Goal: Transaction & Acquisition: Book appointment/travel/reservation

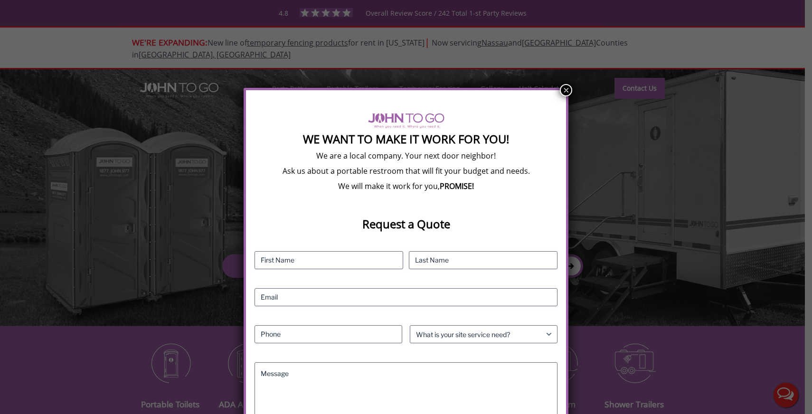
scroll to position [40, 0]
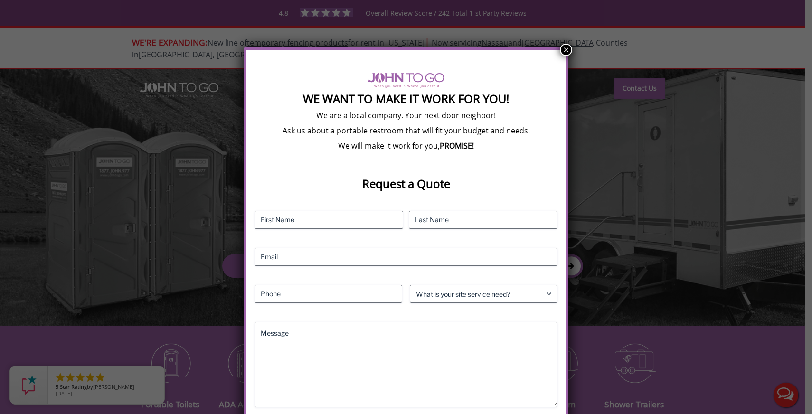
click at [565, 46] on button "×" at bounding box center [566, 50] width 12 height 12
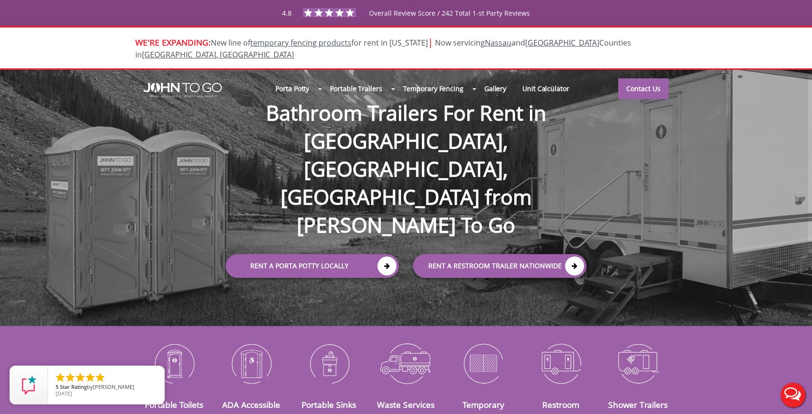
scroll to position [0, 0]
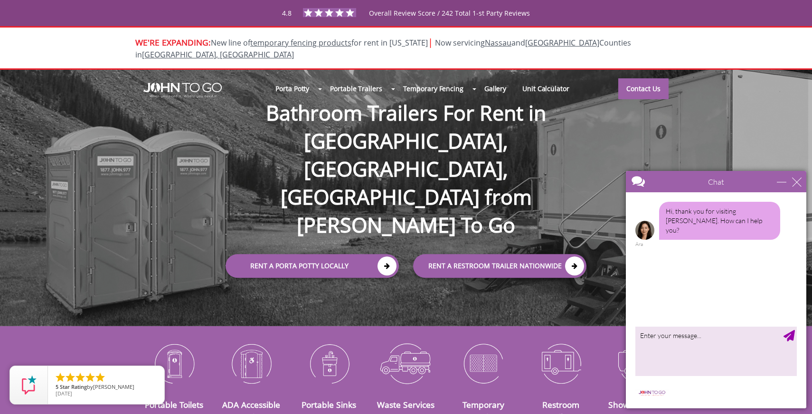
click at [314, 77] on div at bounding box center [406, 207] width 812 height 414
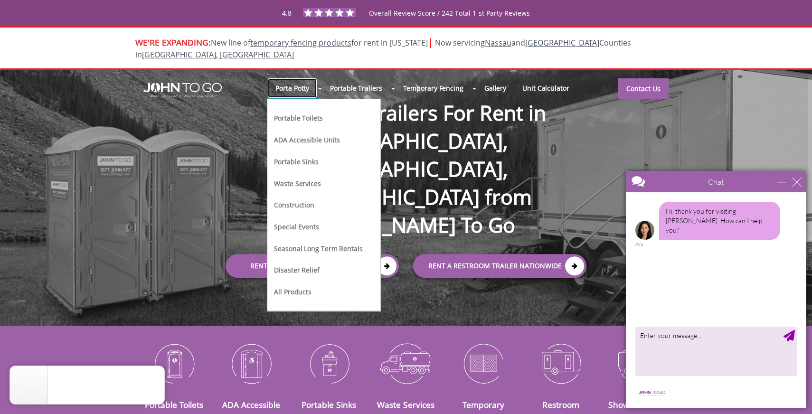
click at [317, 80] on link "Porta Potty" at bounding box center [292, 88] width 50 height 20
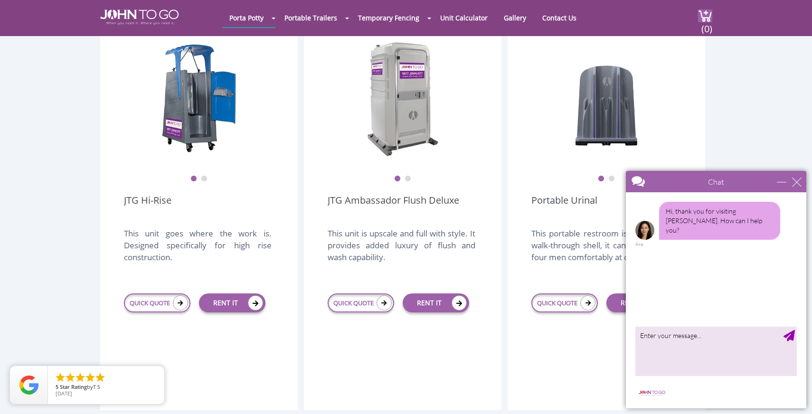
scroll to position [713, 0]
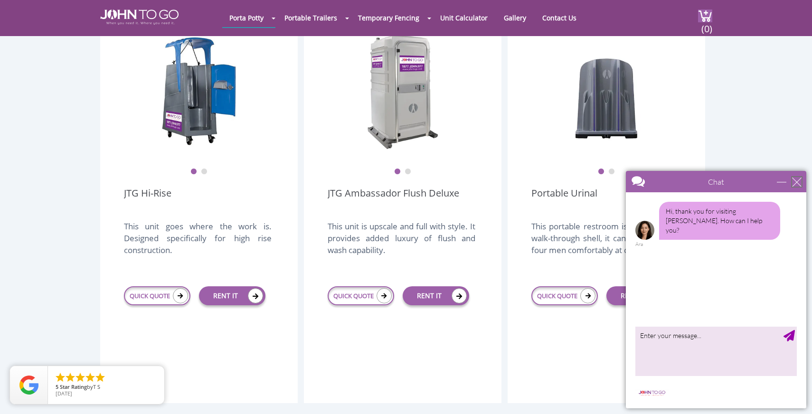
click at [797, 185] on div "close" at bounding box center [796, 181] width 9 height 9
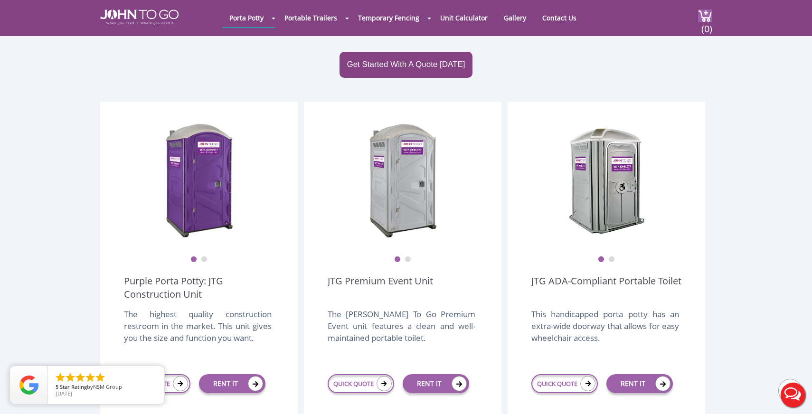
scroll to position [267, 0]
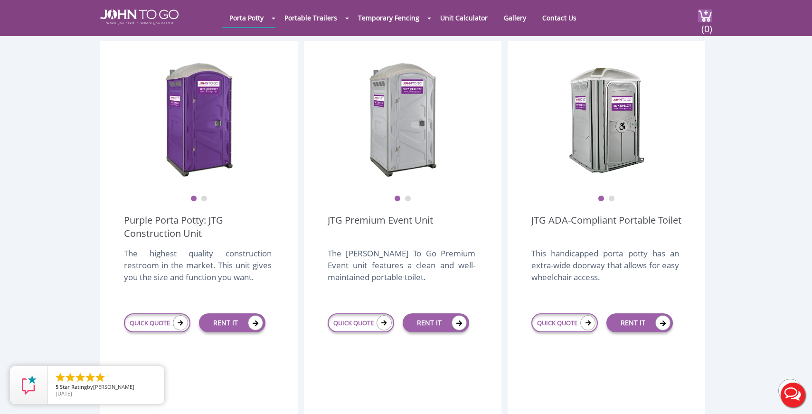
click at [225, 310] on div "RENT IT" at bounding box center [232, 323] width 84 height 36
click at [228, 313] on link "RENT IT" at bounding box center [232, 322] width 66 height 19
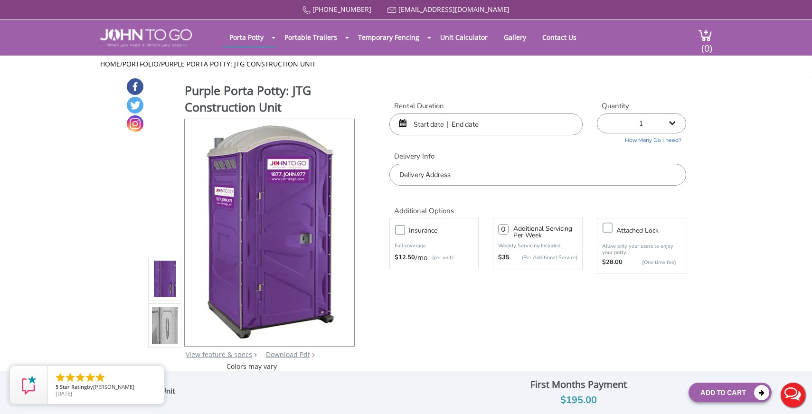
click at [433, 122] on input "text" at bounding box center [485, 124] width 193 height 22
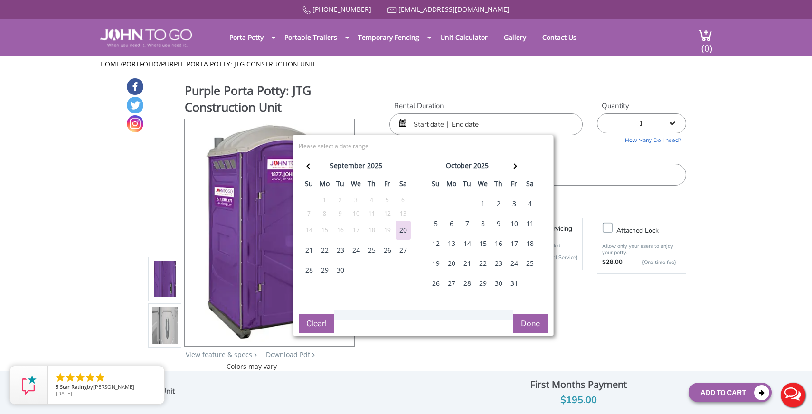
click at [324, 251] on div "22" at bounding box center [324, 250] width 15 height 19
click at [336, 249] on div "23" at bounding box center [340, 250] width 15 height 19
type input "09/22/2025 to 09/23/2025"
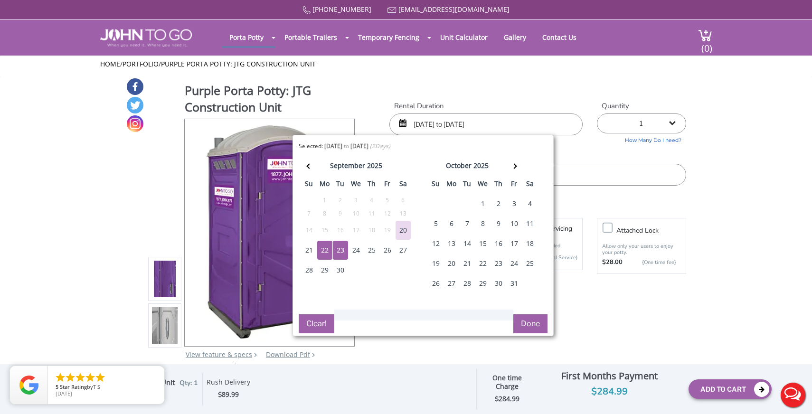
click at [482, 78] on div "Purple Porta Potty: JTG Construction Unit View feature & specs Download Pdf Pro…" at bounding box center [406, 224] width 560 height 294
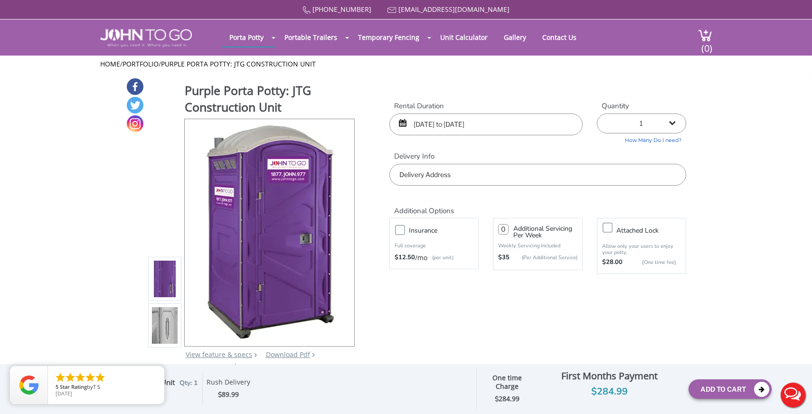
click at [417, 171] on input "text" at bounding box center [537, 175] width 297 height 22
click at [346, 233] on div "877 564 6977 info@johntogo.com Porta Potty Portable Toilets ADA Accessible Unit…" at bounding box center [406, 213] width 812 height 426
click at [339, 230] on div at bounding box center [341, 232] width 13 height 13
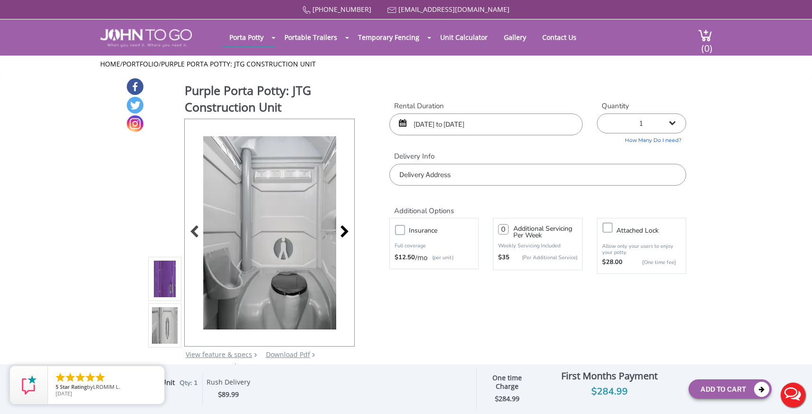
click at [339, 230] on div at bounding box center [341, 232] width 13 height 13
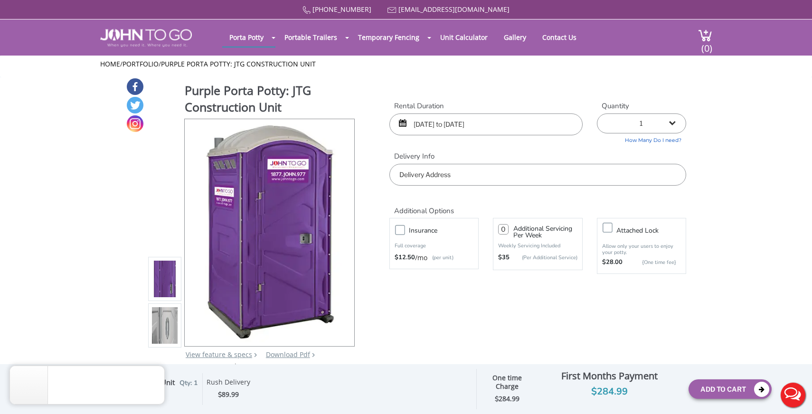
click at [164, 276] on img at bounding box center [165, 281] width 26 height 224
click at [165, 319] on img at bounding box center [165, 328] width 26 height 224
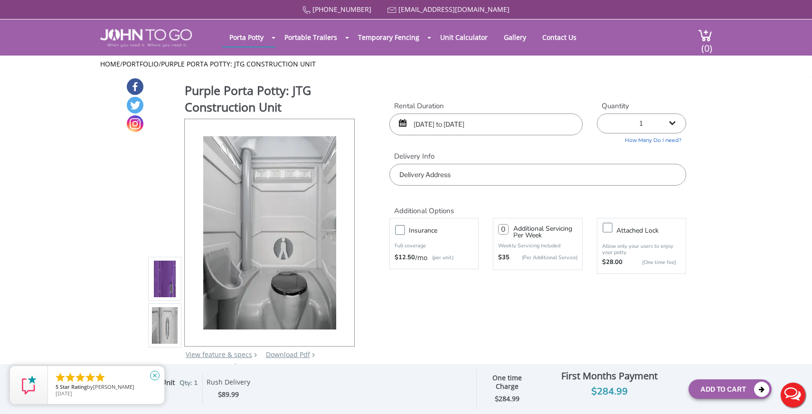
click at [155, 376] on icon "close" at bounding box center [154, 375] width 9 height 9
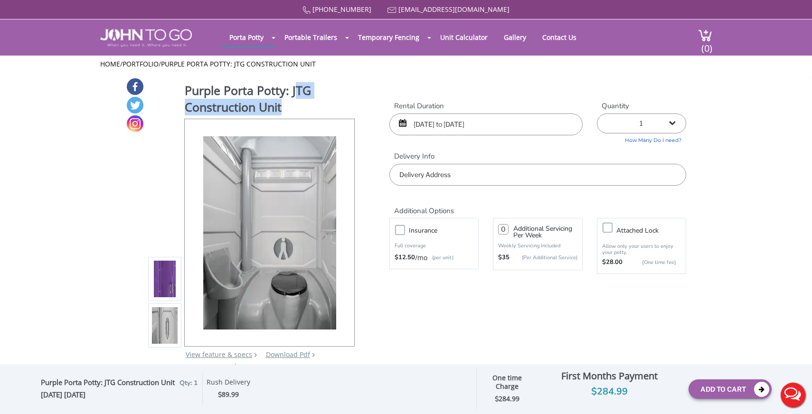
drag, startPoint x: 297, startPoint y: 102, endPoint x: 300, endPoint y: 93, distance: 9.5
click at [300, 94] on h1 "Purple Porta Potty: JTG Construction Unit" at bounding box center [270, 100] width 171 height 36
click at [150, 64] on link "Portfolio" at bounding box center [140, 63] width 36 height 9
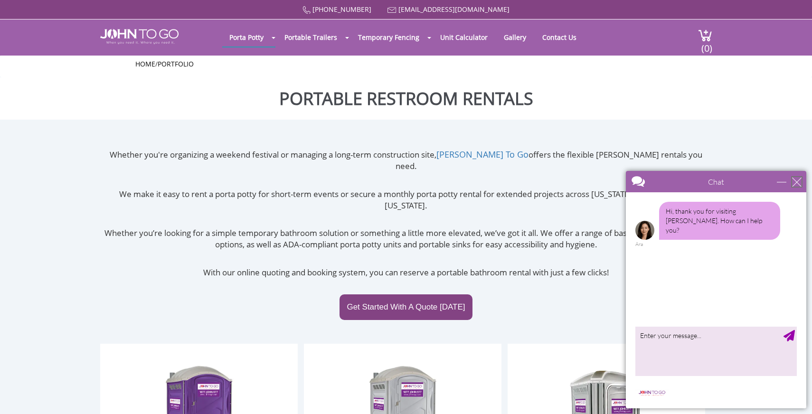
click at [799, 184] on div "close" at bounding box center [796, 181] width 9 height 9
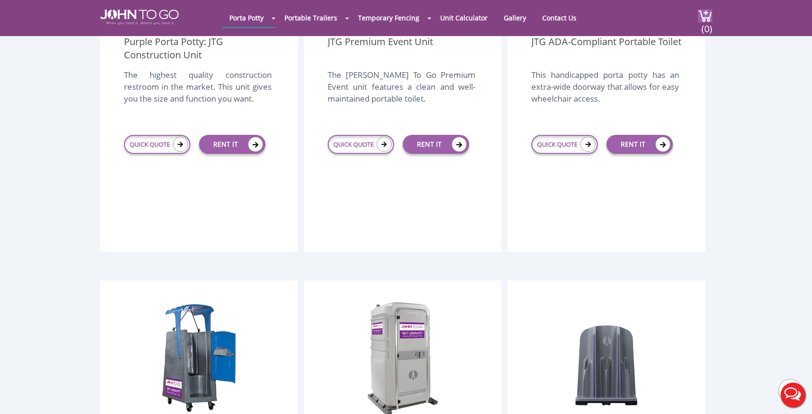
scroll to position [407, 0]
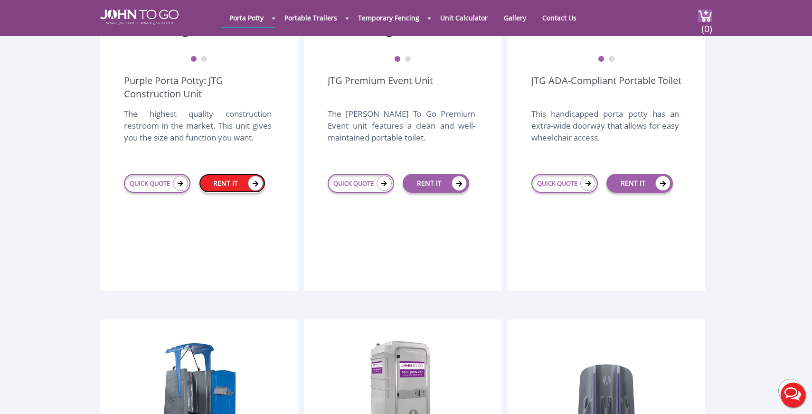
click at [230, 174] on link "RENT IT" at bounding box center [232, 183] width 66 height 19
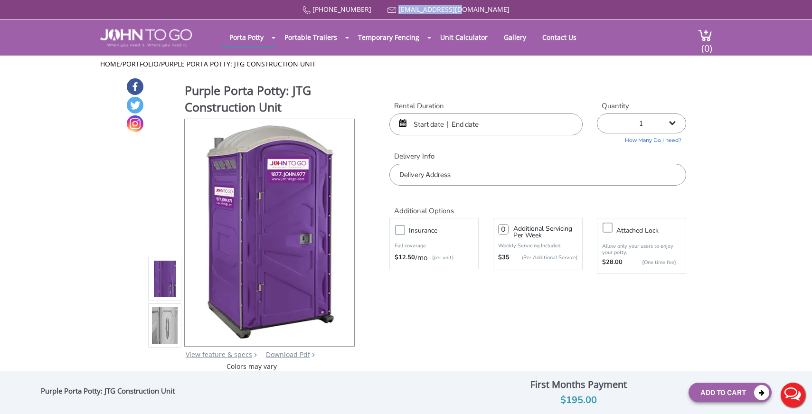
drag, startPoint x: 490, startPoint y: 10, endPoint x: 414, endPoint y: 11, distance: 76.0
click at [414, 11] on div "[PHONE_NUMBER] [EMAIL_ADDRESS][DOMAIN_NAME]" at bounding box center [406, 9] width 612 height 9
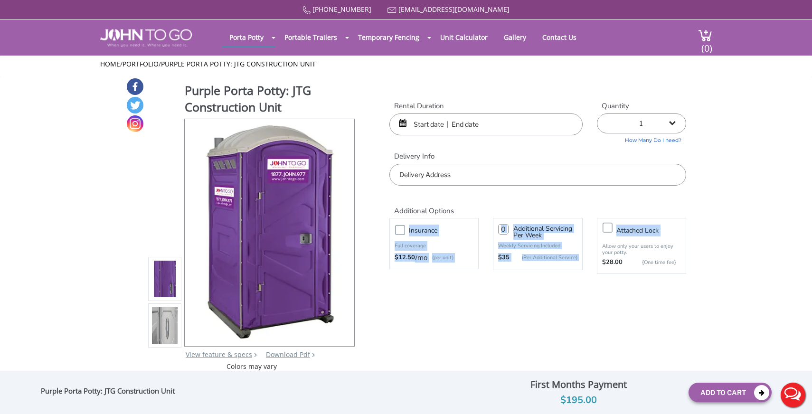
drag, startPoint x: 591, startPoint y: 225, endPoint x: 575, endPoint y: 191, distance: 38.0
click at [578, 197] on div "Additional Options Insurance Full coverage $12.50 /mo (per unit) Additional Ser…" at bounding box center [537, 235] width 311 height 98
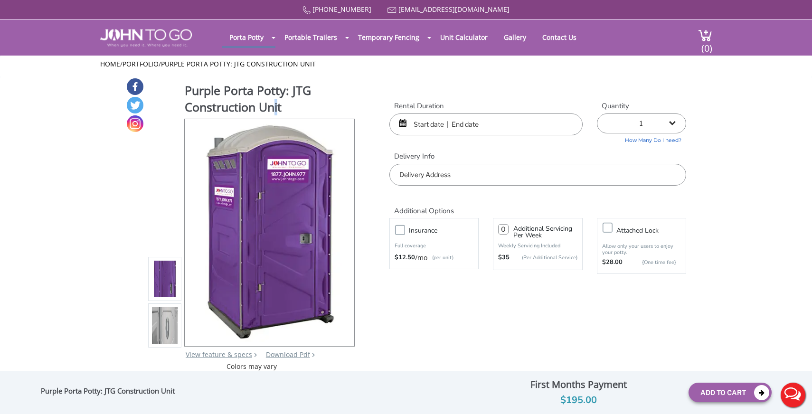
click at [281, 109] on h1 "Purple Porta Potty: JTG Construction Unit" at bounding box center [270, 100] width 171 height 36
drag, startPoint x: 297, startPoint y: 108, endPoint x: 261, endPoint y: 103, distance: 35.9
click at [261, 103] on h1 "Purple Porta Potty: JTG Construction Unit" at bounding box center [270, 100] width 171 height 36
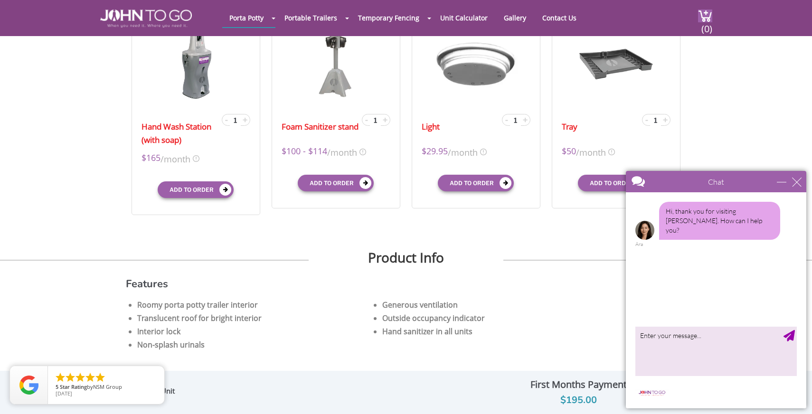
scroll to position [354, 0]
click at [799, 182] on div "close" at bounding box center [796, 181] width 9 height 9
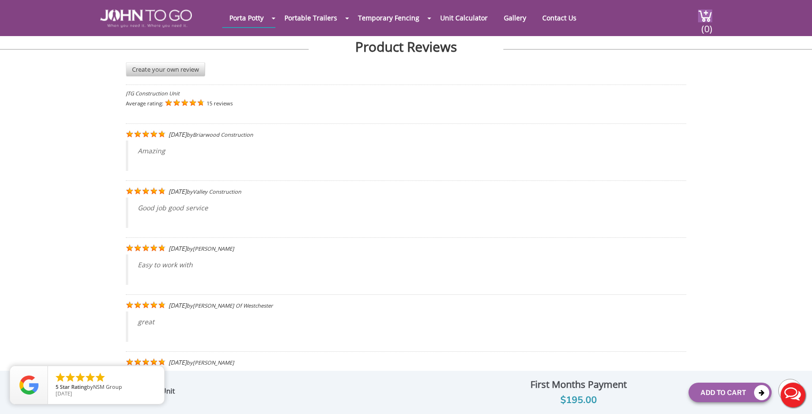
scroll to position [1895, 0]
